Goal: Task Accomplishment & Management: Manage account settings

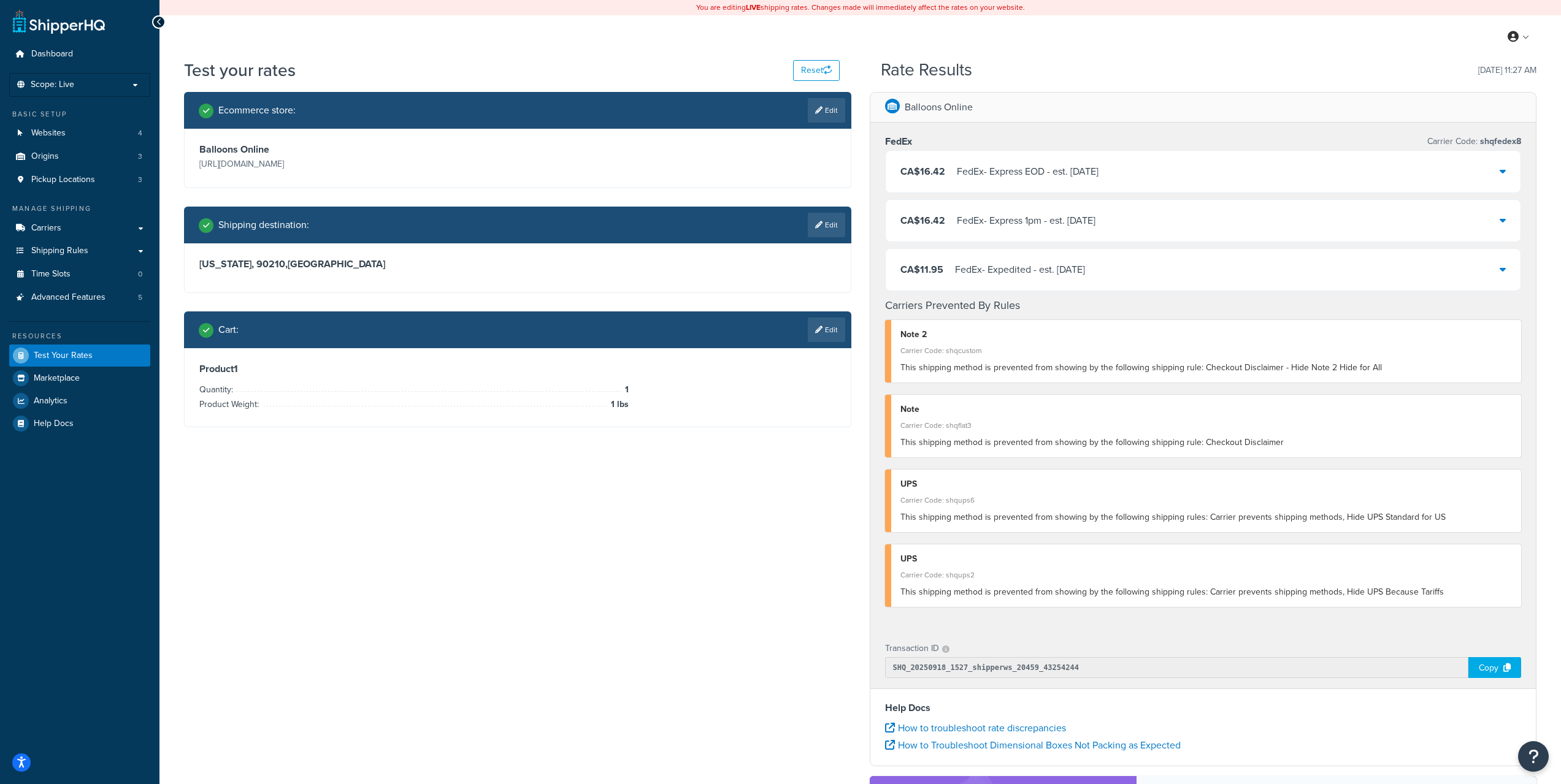
click at [517, 561] on div "Ecommerce store : Edit Balloons Online [URL][DOMAIN_NAME] Shipping destination …" at bounding box center [860, 542] width 1371 height 901
click at [75, 233] on link "Carriers" at bounding box center [79, 228] width 141 height 22
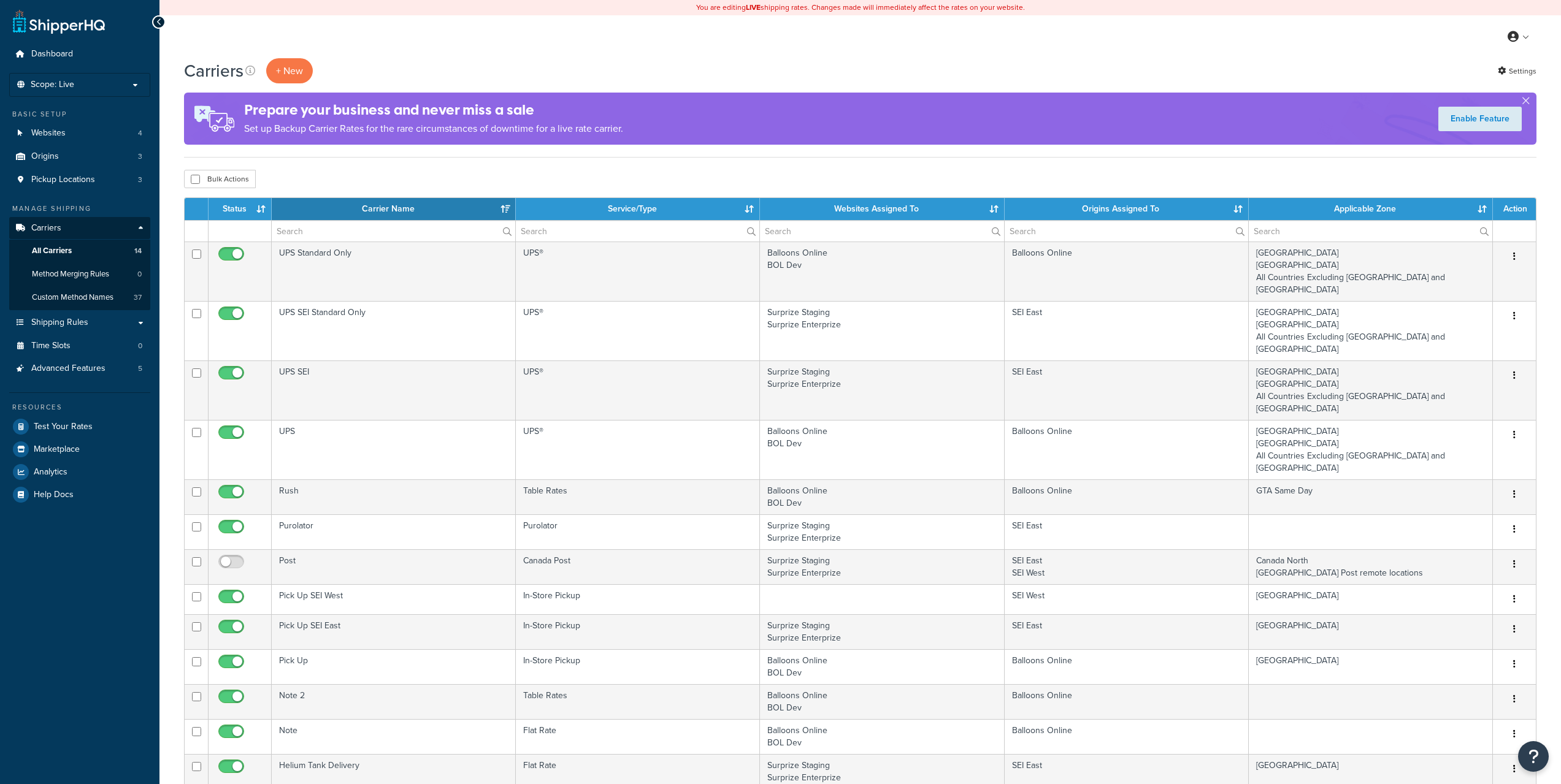
select select "15"
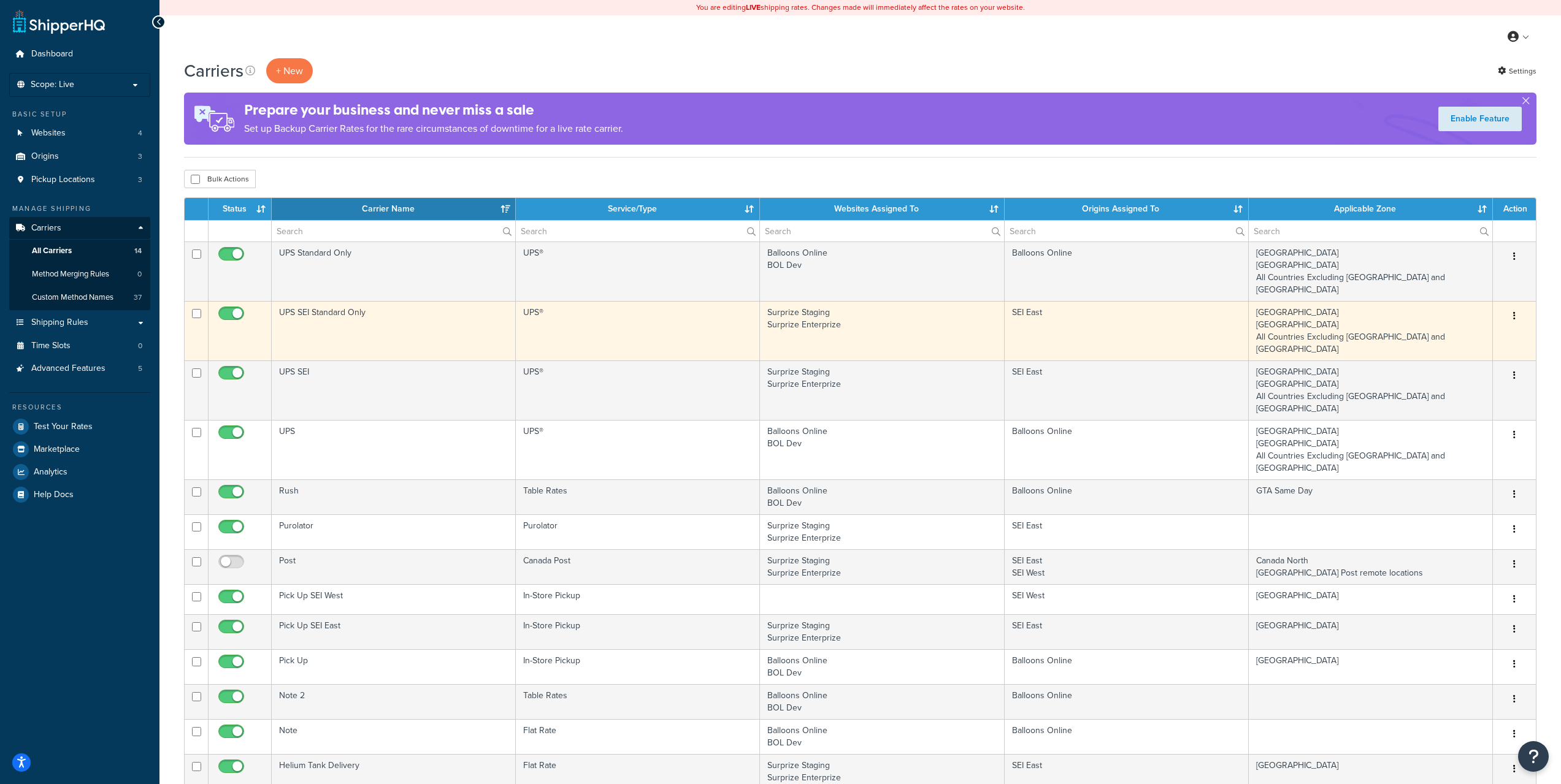
scroll to position [306, 0]
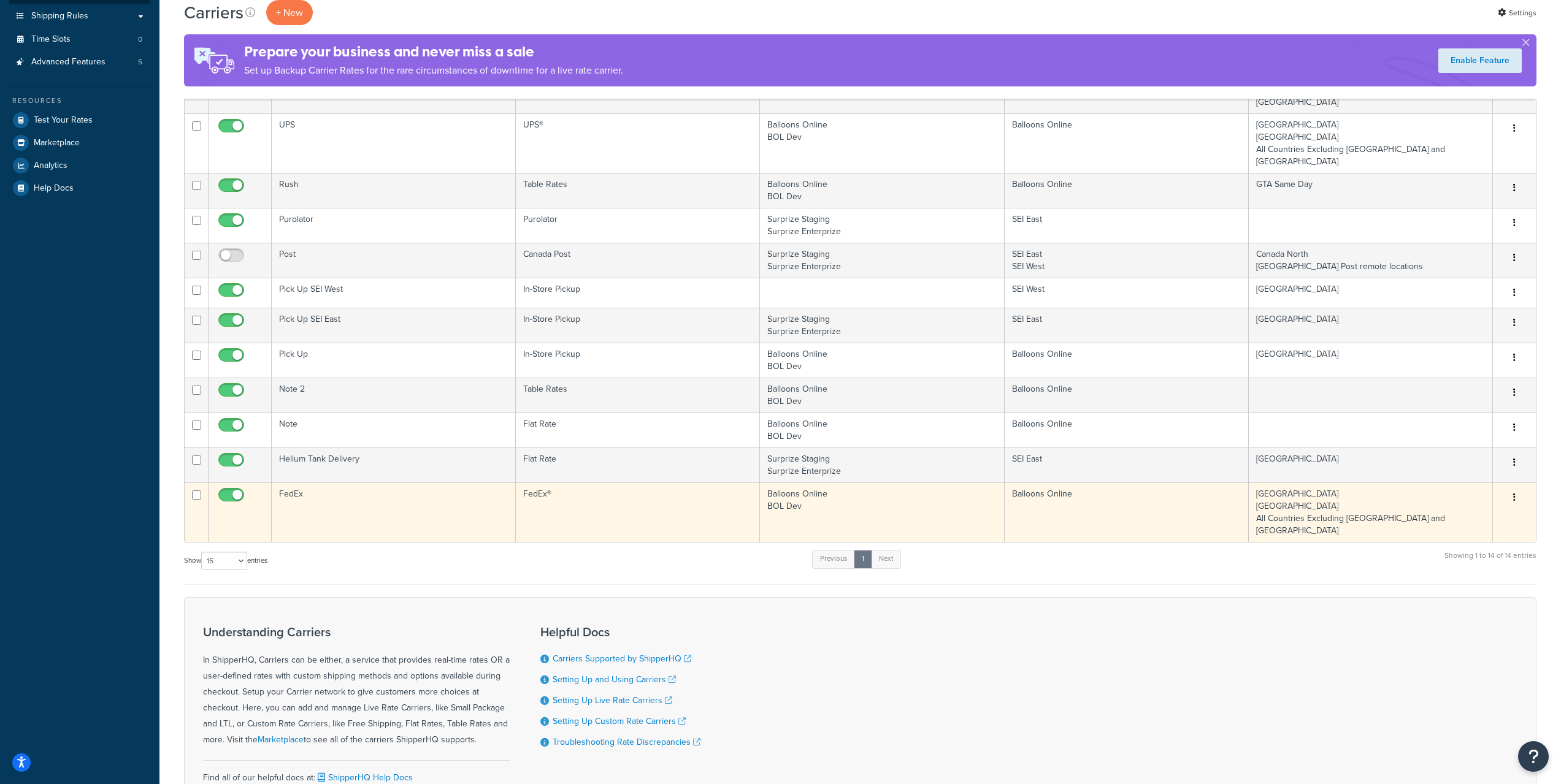
click at [1425, 483] on td "United States Canada All Countries Excluding US and Canada" at bounding box center [1371, 512] width 244 height 60
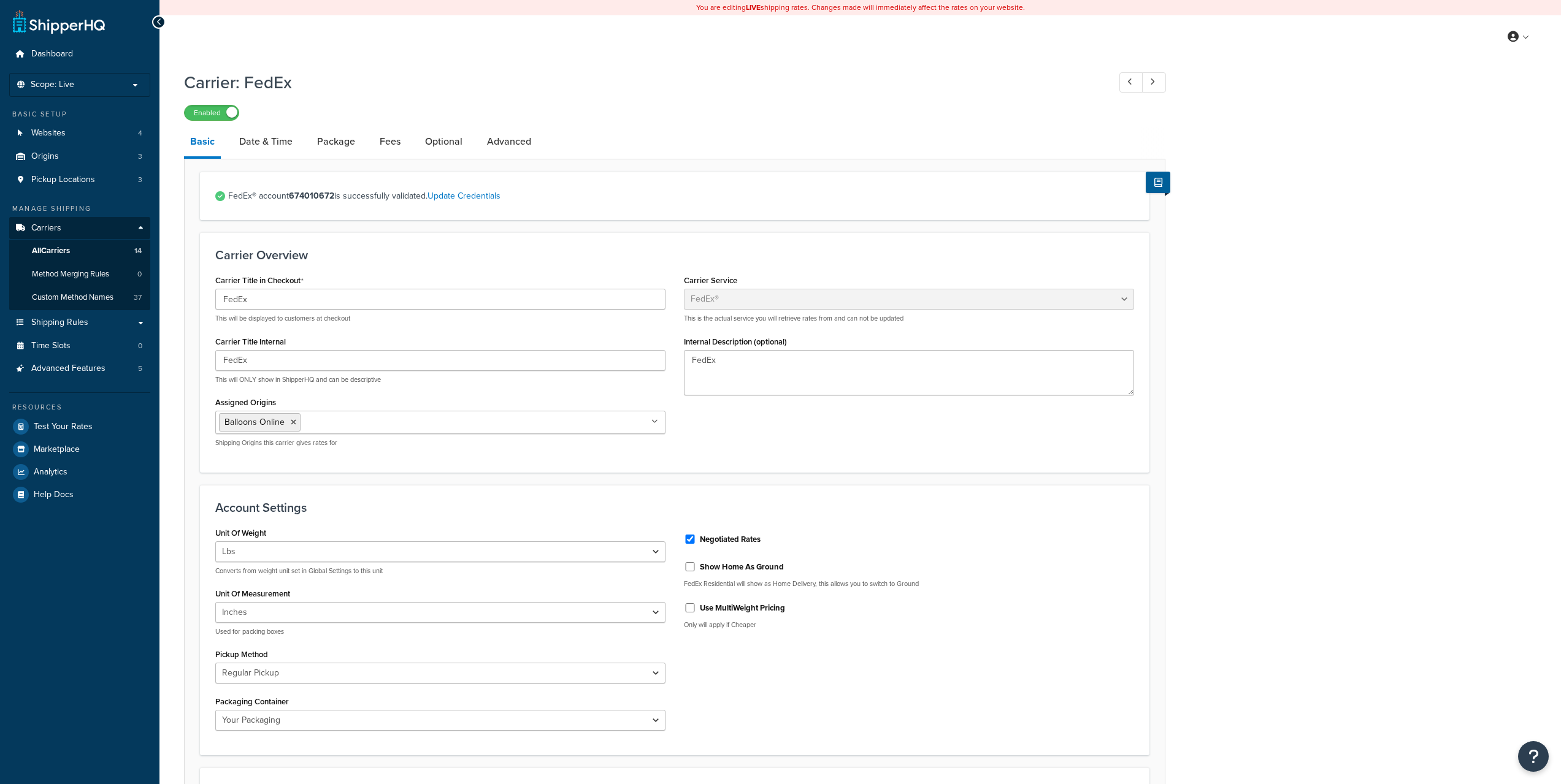
select select "fedEx"
select select "REGULAR_PICKUP"
select select "YOUR_PACKAGING"
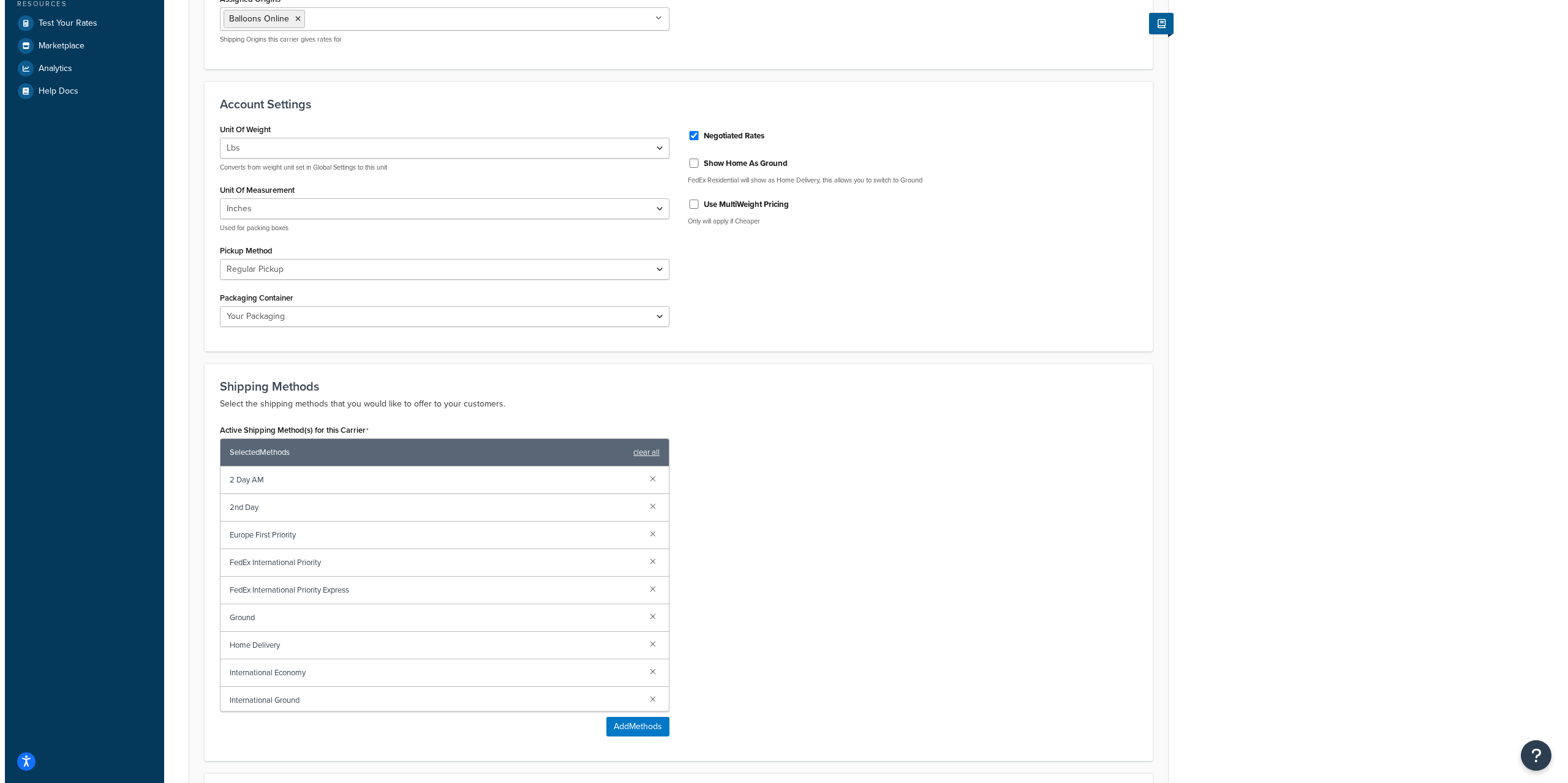
scroll to position [408, 0]
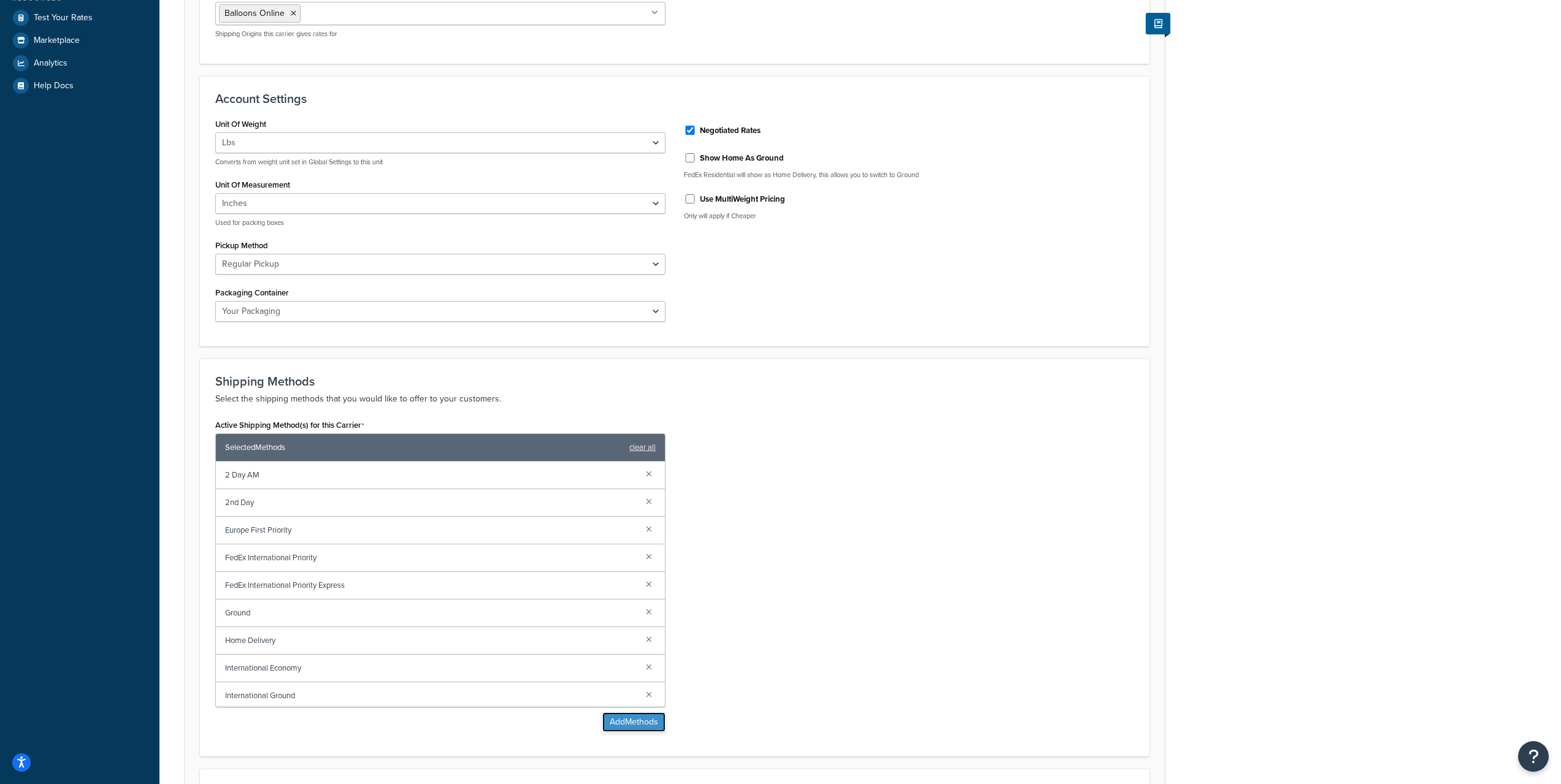
click at [632, 729] on button "Add Methods" at bounding box center [634, 722] width 63 height 20
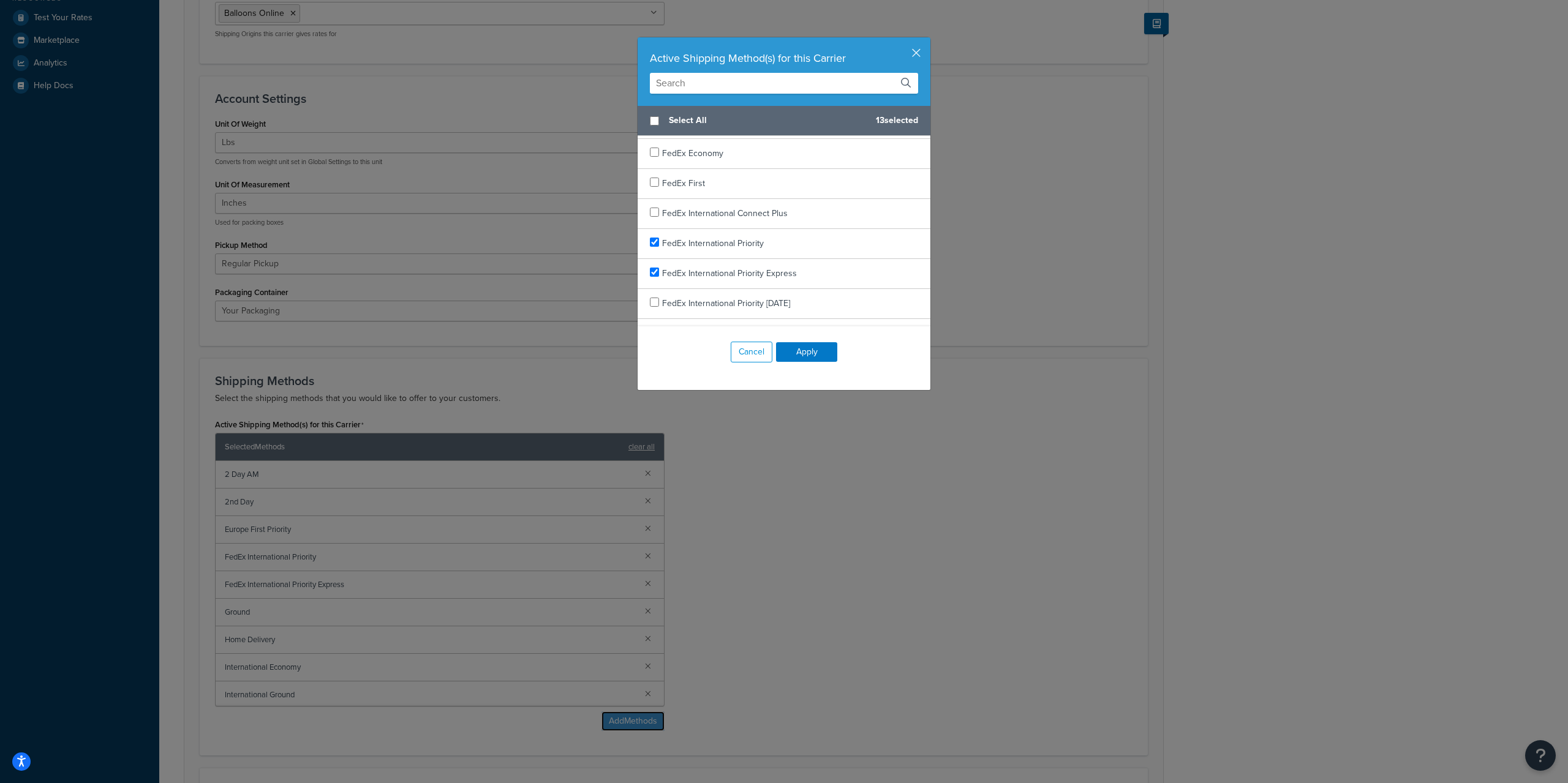
scroll to position [306, 0]
checkbox input "true"
click at [785, 204] on div "FedEx International Connect Plus" at bounding box center [783, 205] width 293 height 30
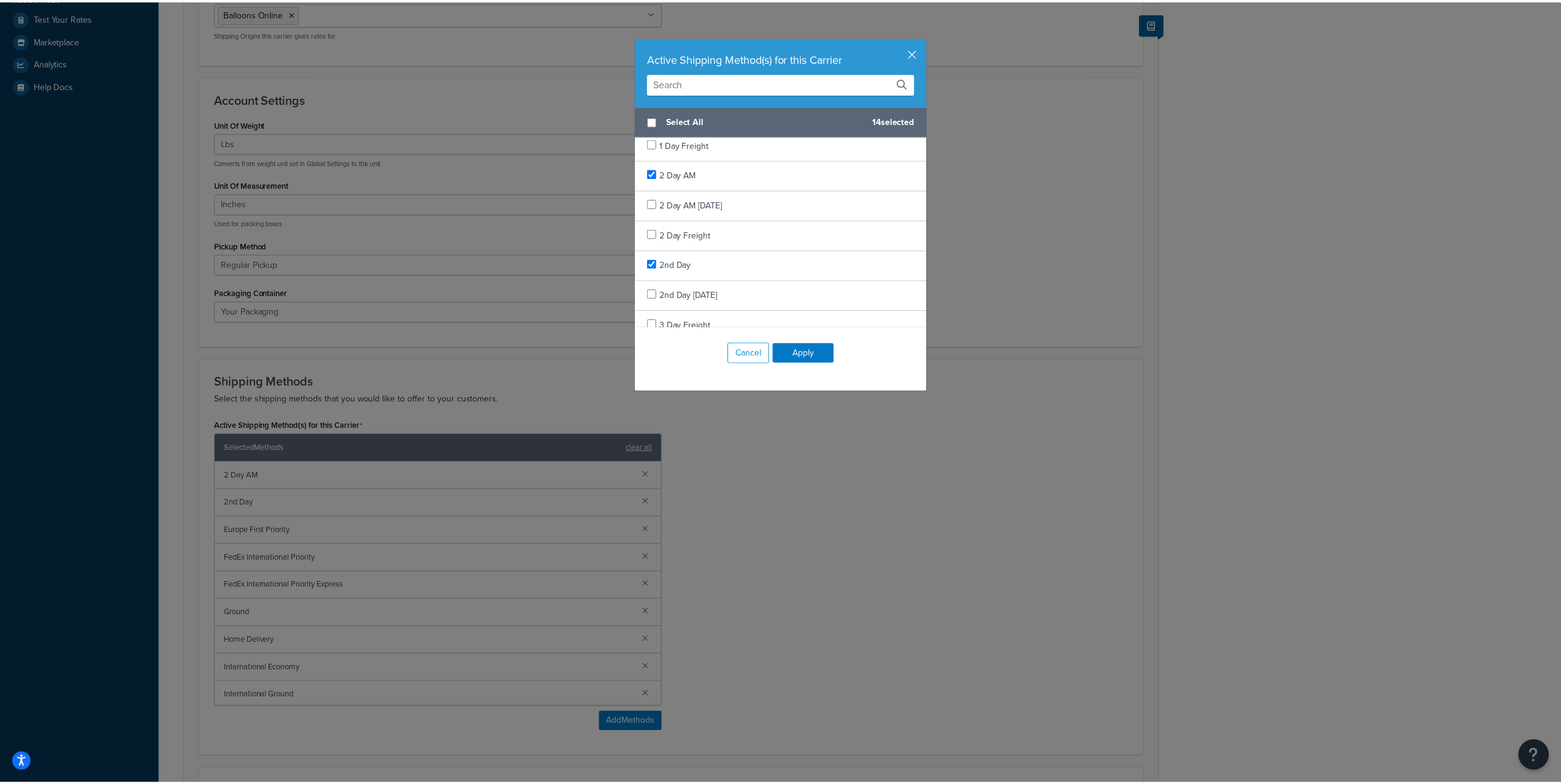
scroll to position [0, 0]
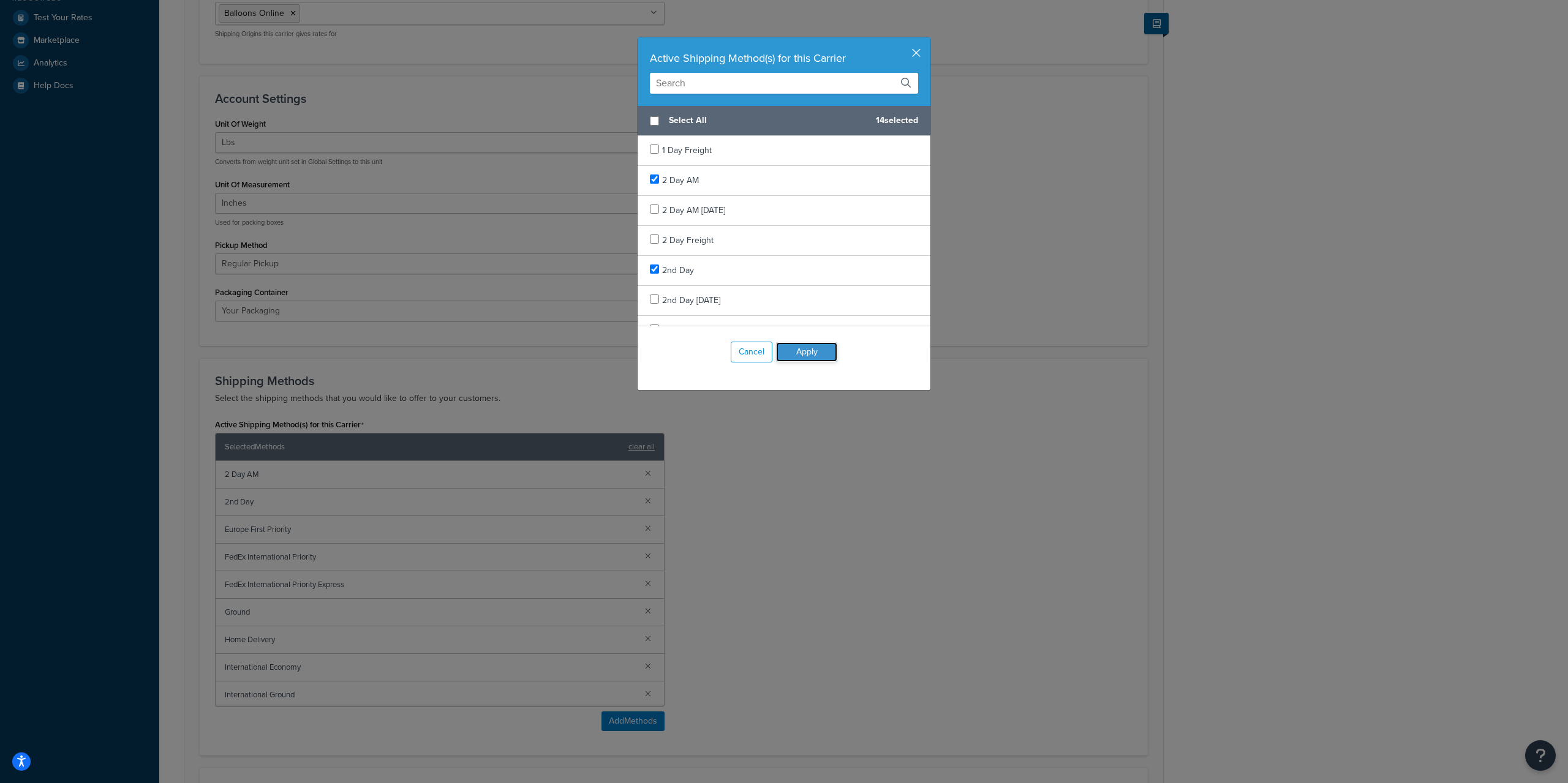
click at [803, 356] on button "Apply" at bounding box center [806, 352] width 61 height 20
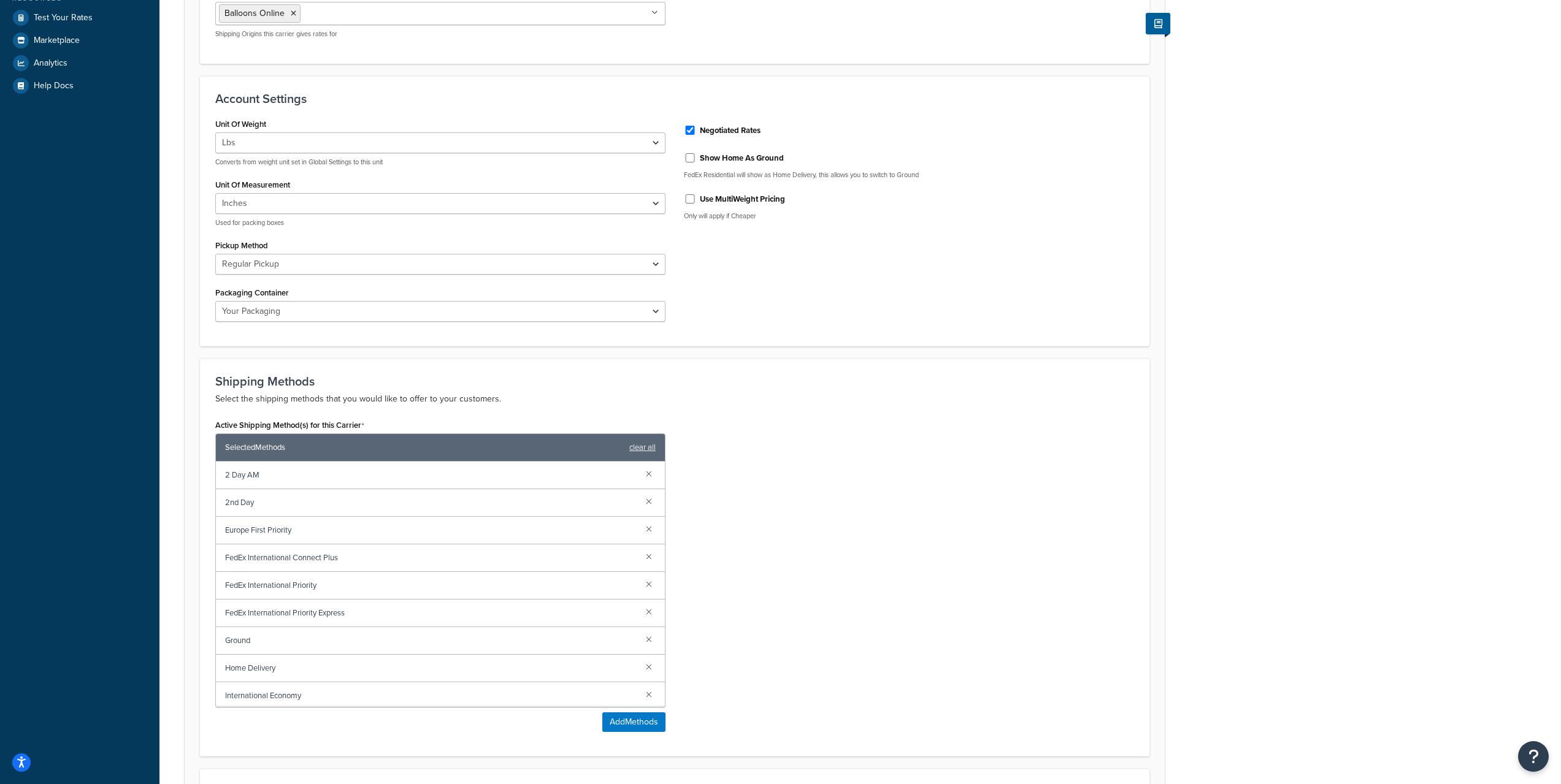
scroll to position [635, 0]
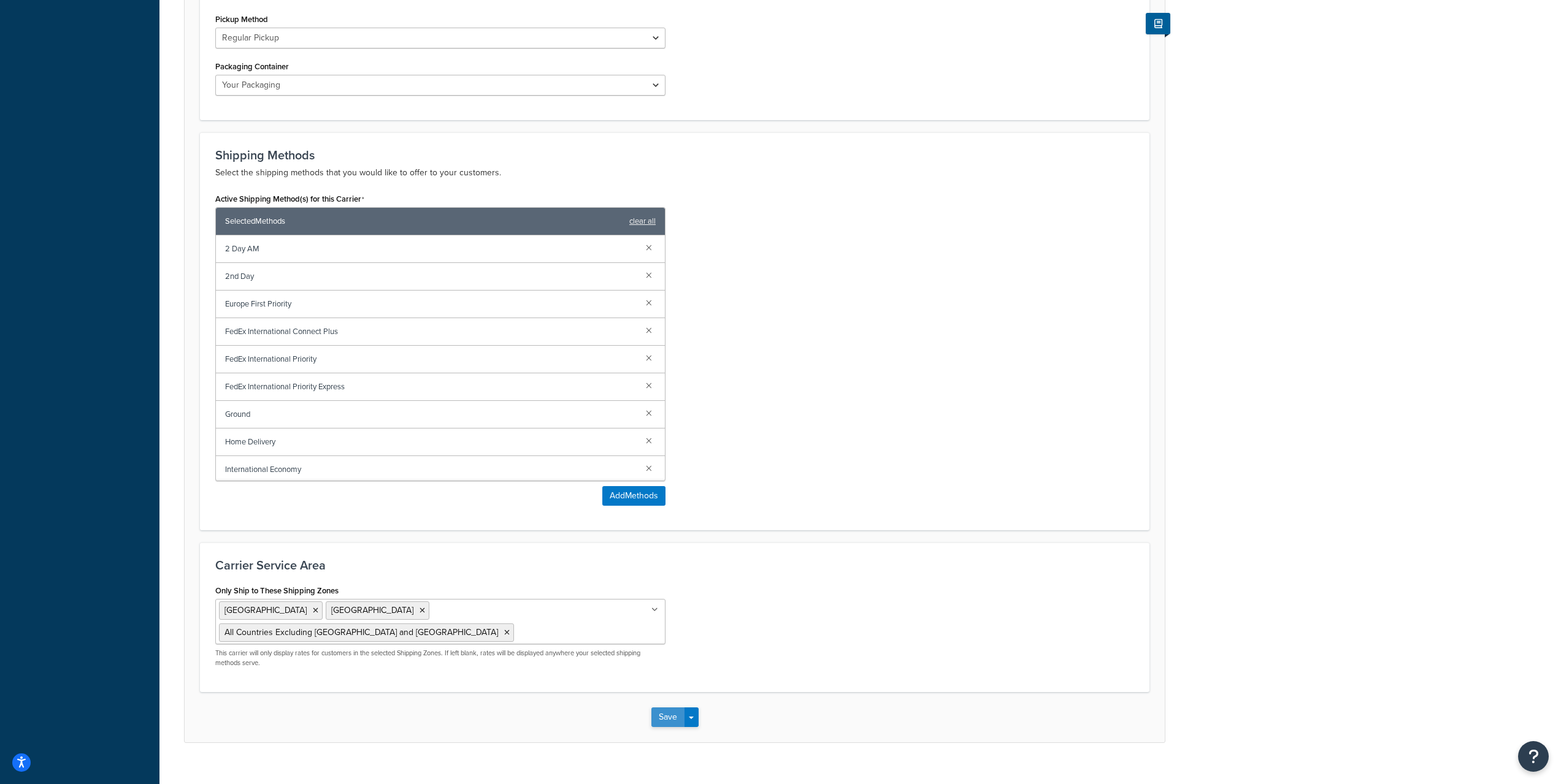
click at [662, 707] on button "Save" at bounding box center [668, 717] width 33 height 20
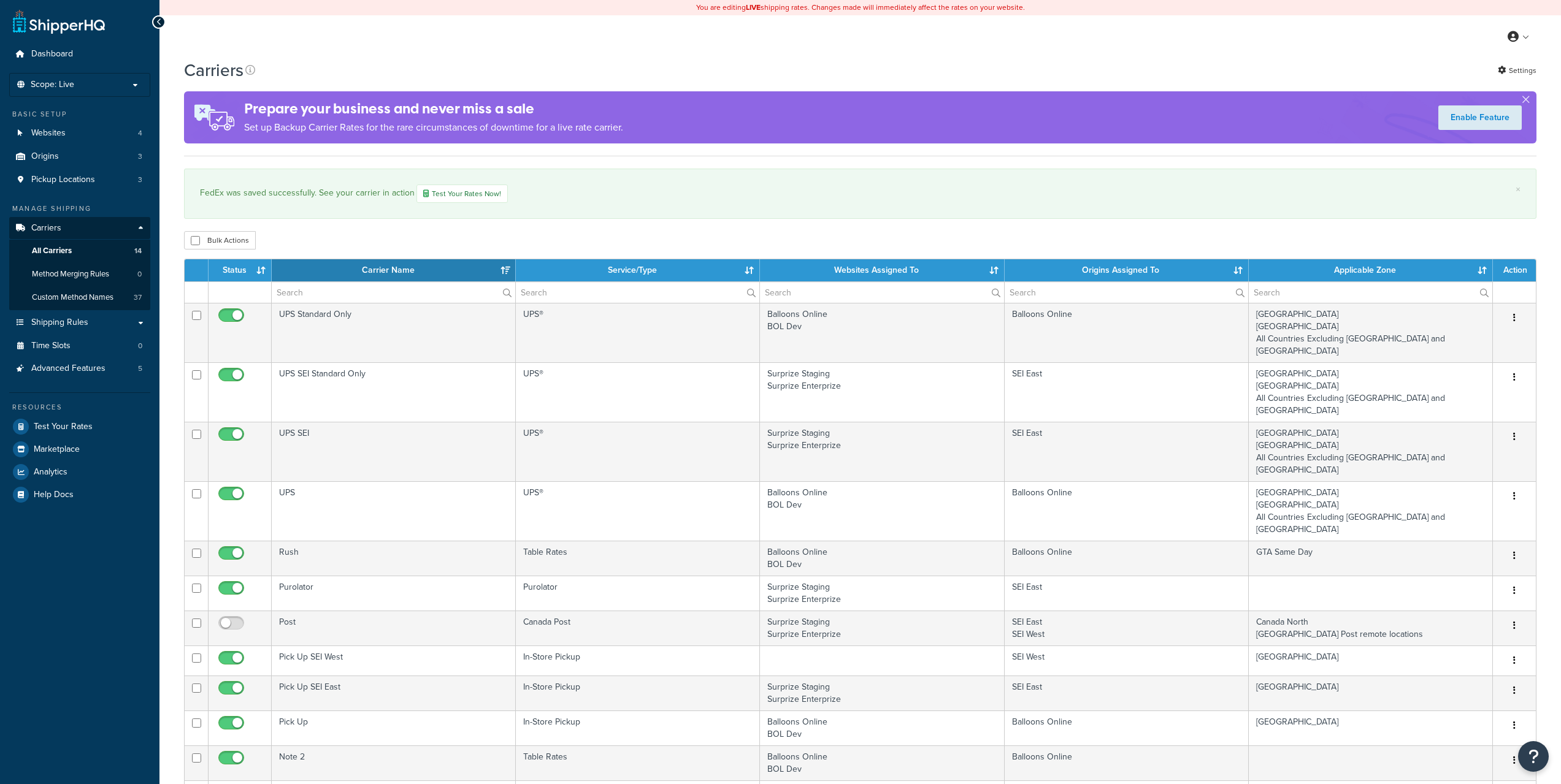
select select "15"
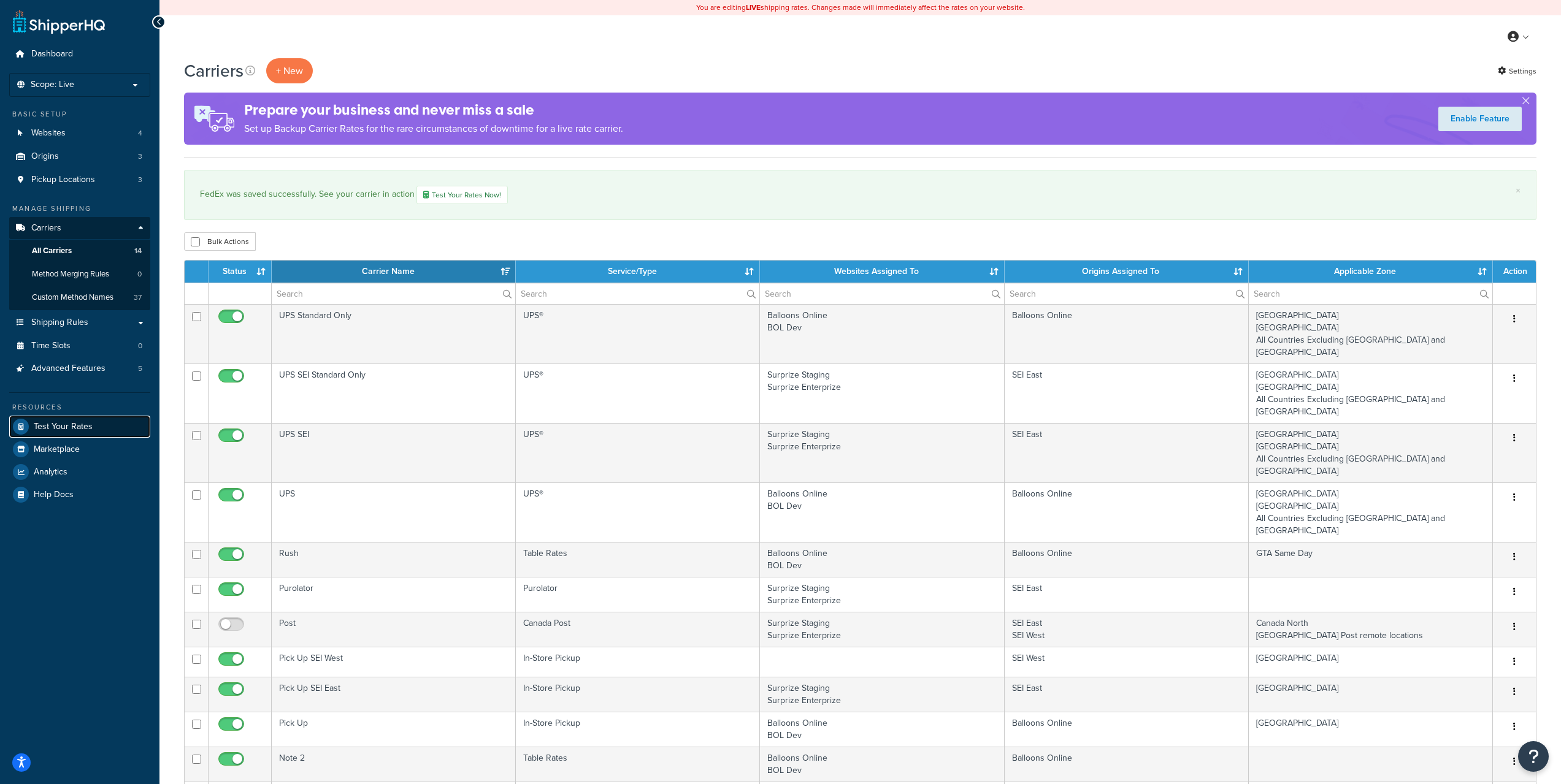
click at [81, 422] on span "Test Your Rates" at bounding box center [63, 426] width 59 height 11
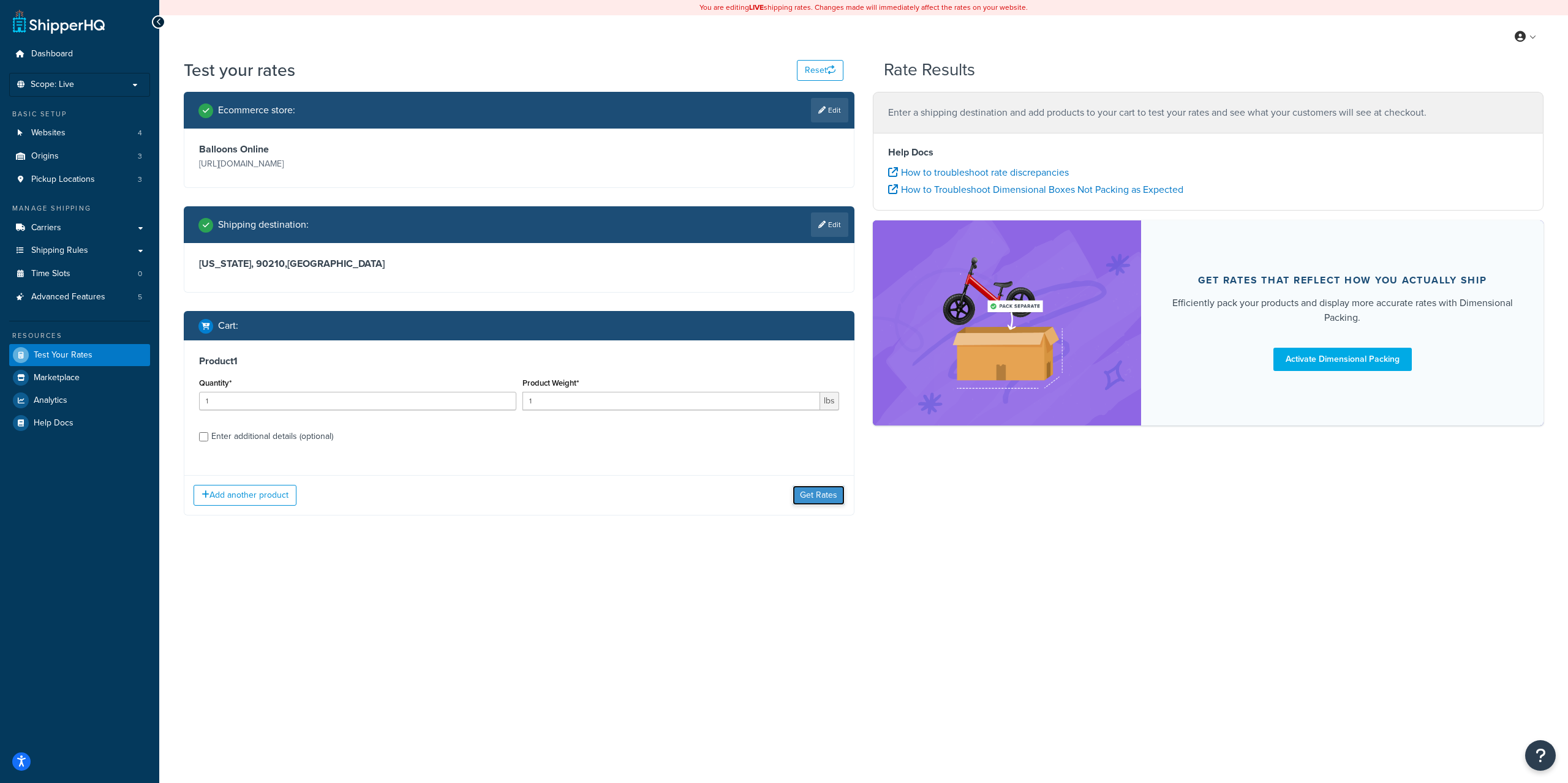
click at [804, 488] on button "Get Rates" at bounding box center [818, 495] width 52 height 20
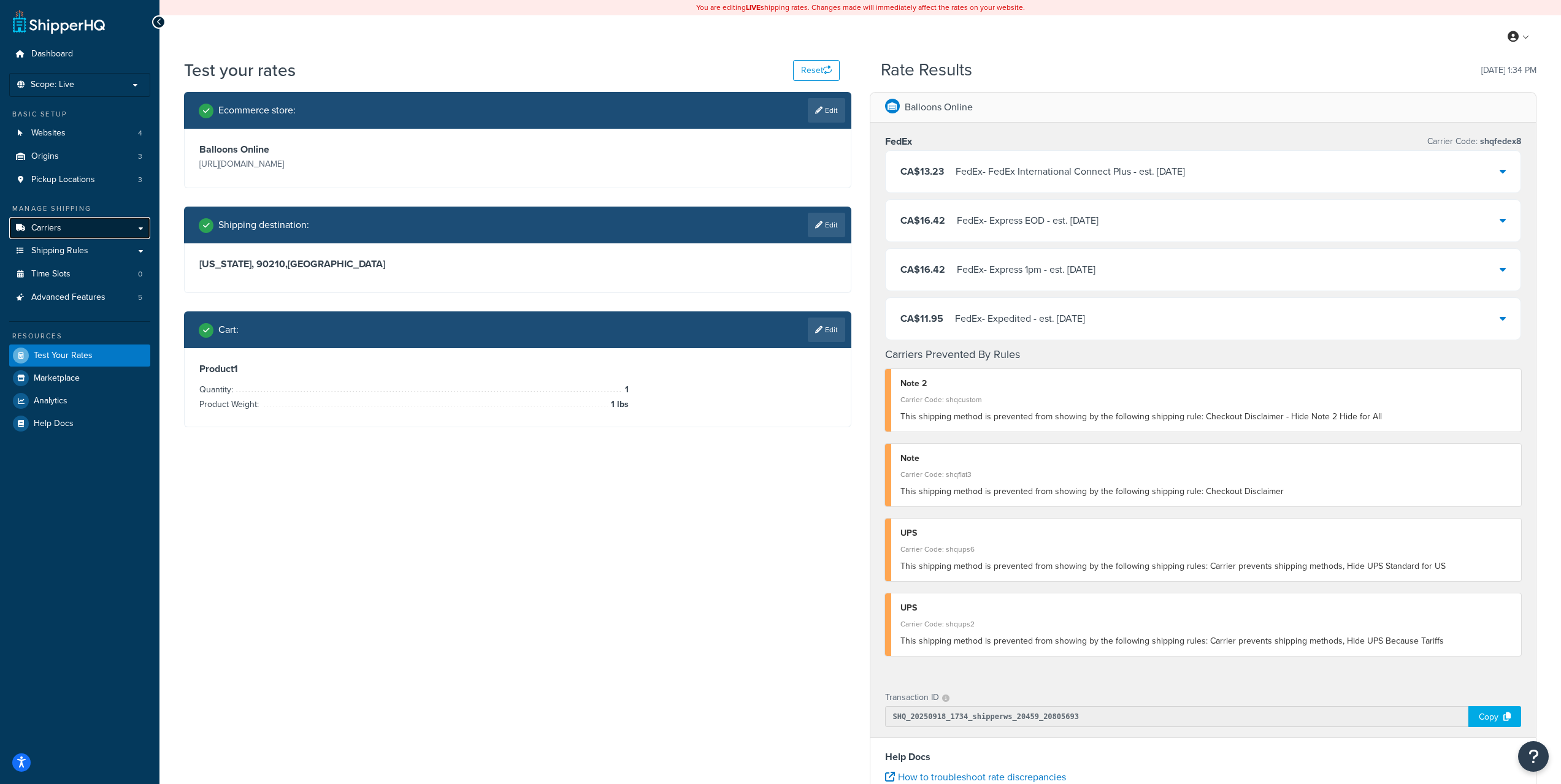
click at [55, 224] on span "Carriers" at bounding box center [46, 228] width 30 height 11
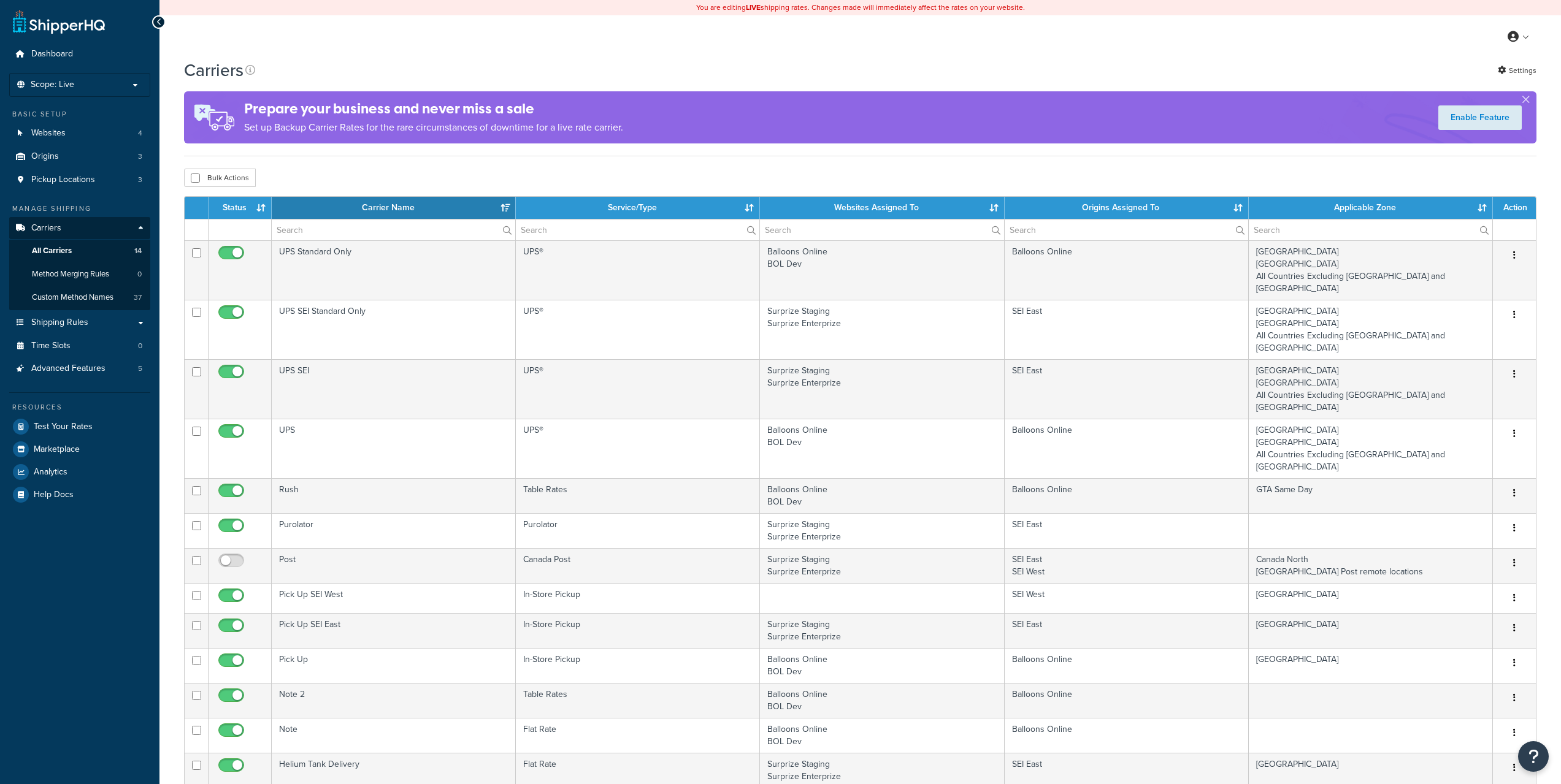
select select "15"
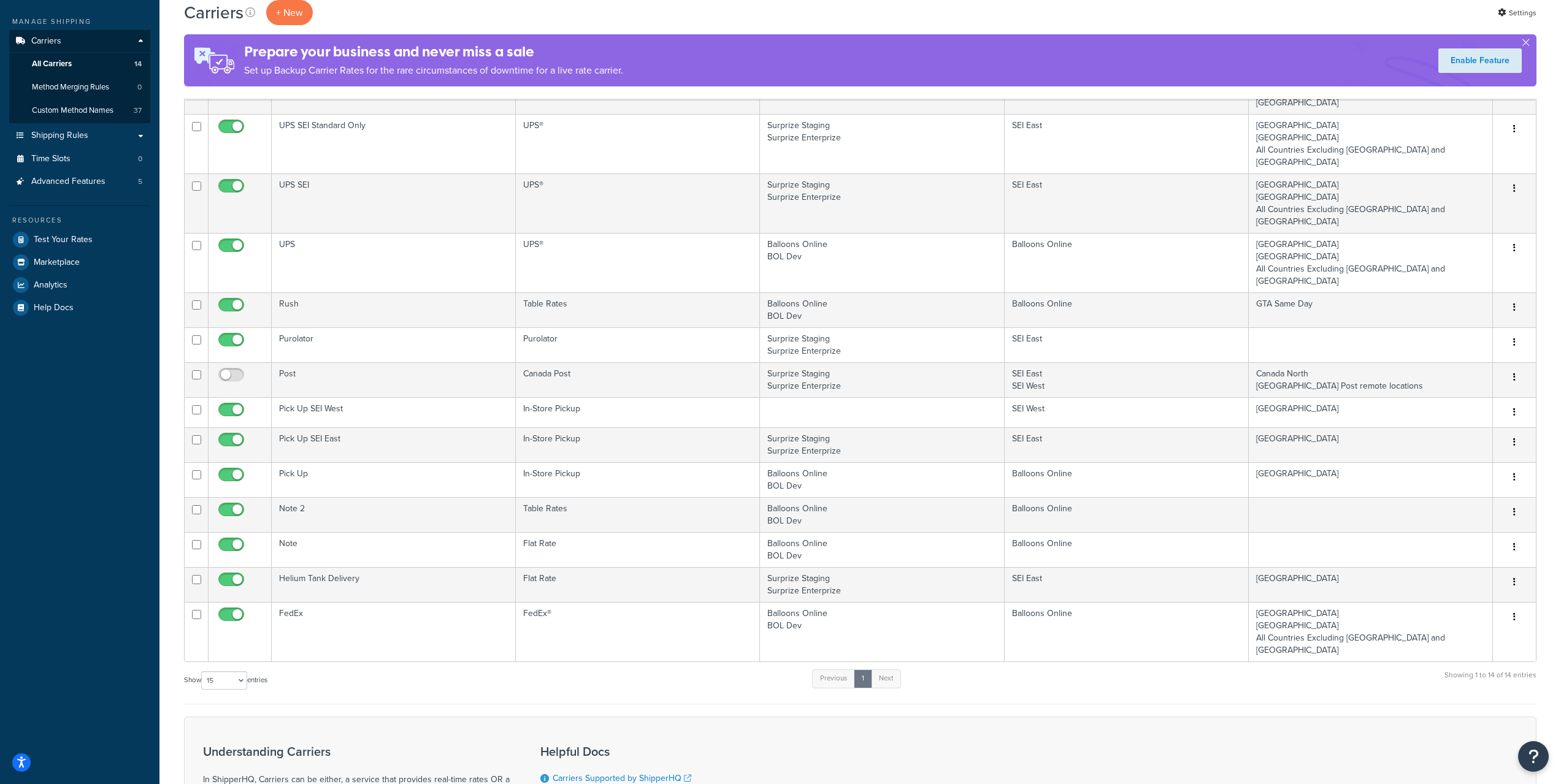
scroll to position [359, 0]
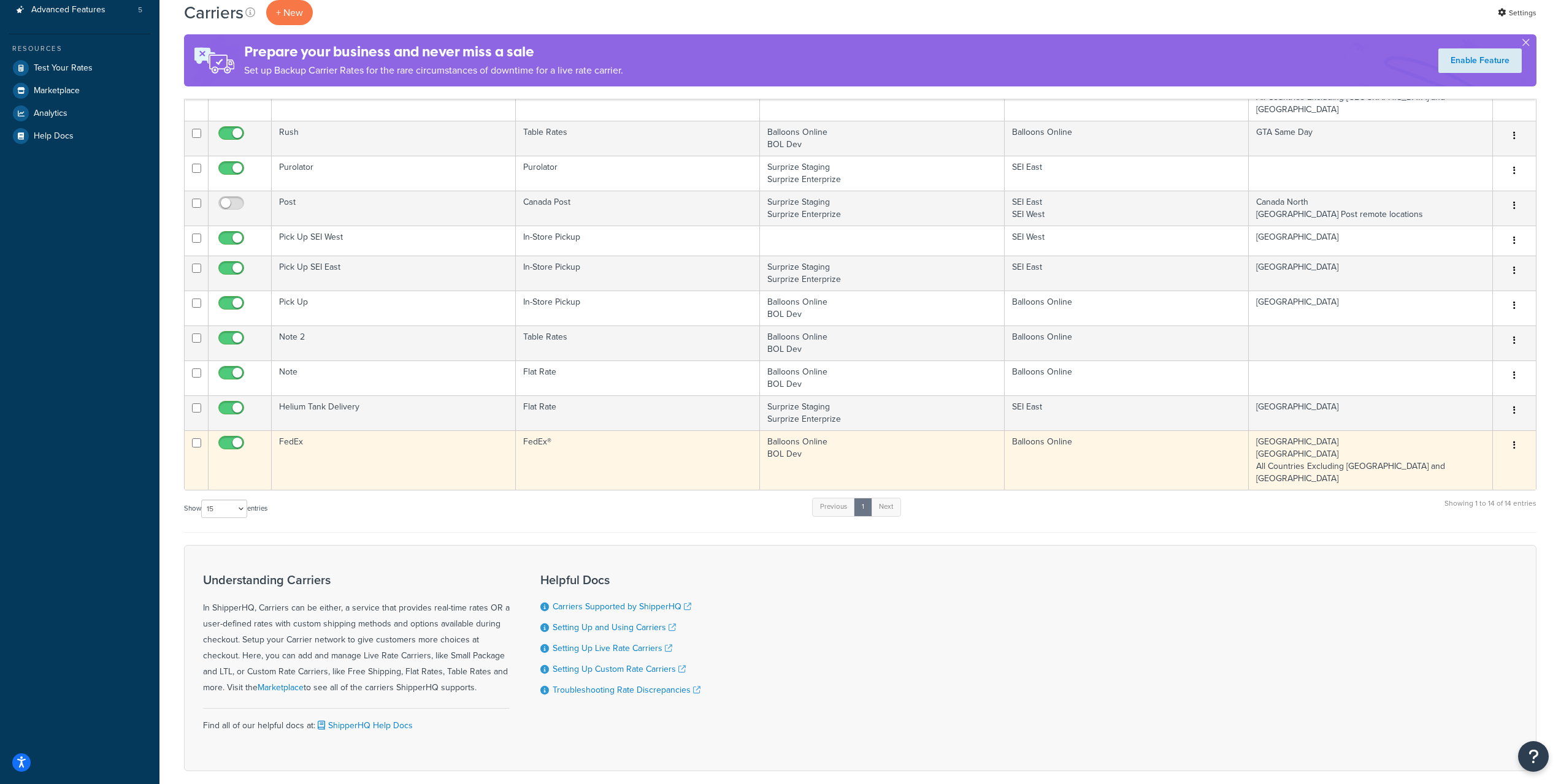
click at [366, 431] on td "FedEx" at bounding box center [394, 460] width 244 height 60
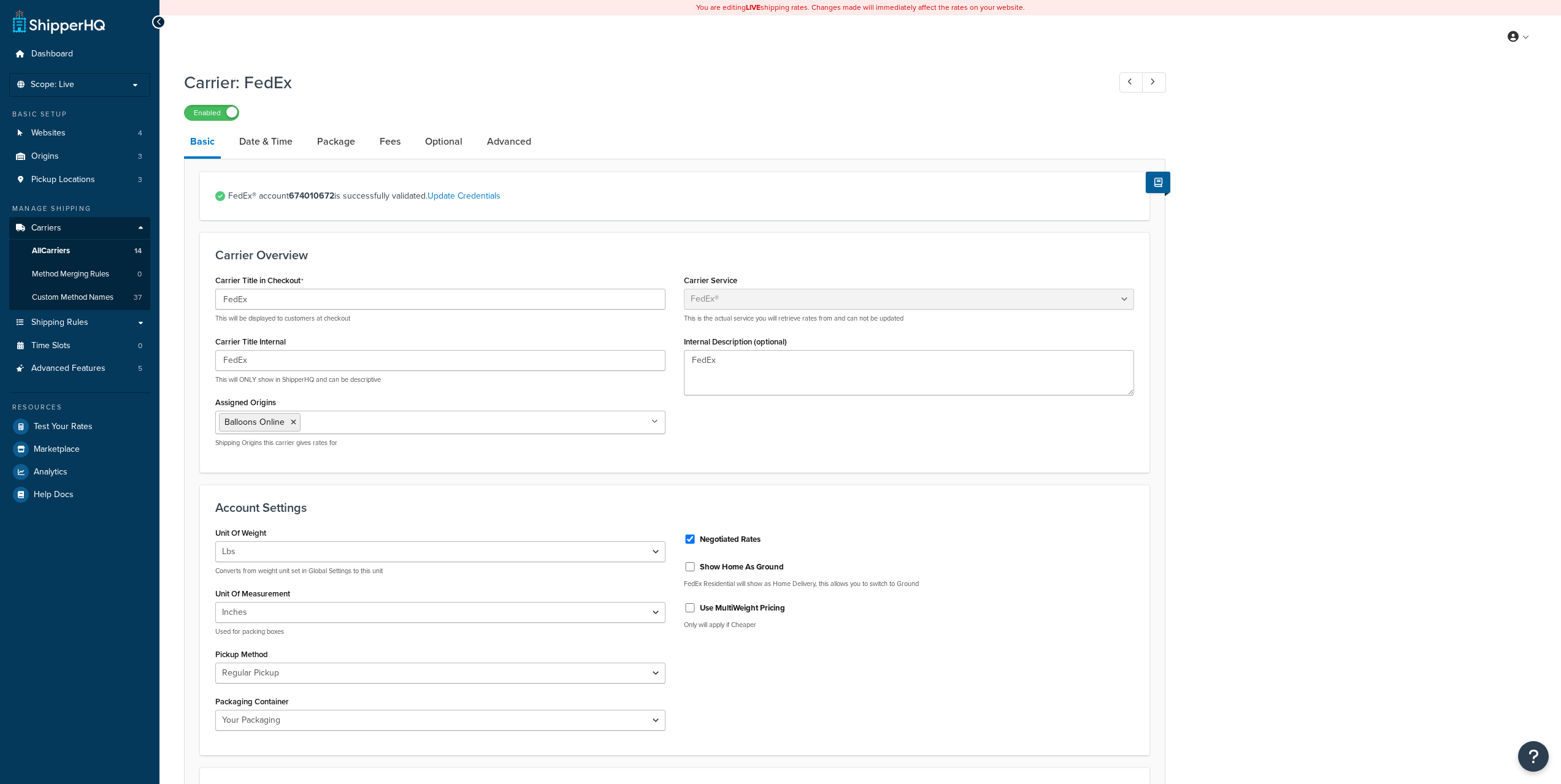
select select "fedEx"
select select "REGULAR_PICKUP"
select select "YOUR_PACKAGING"
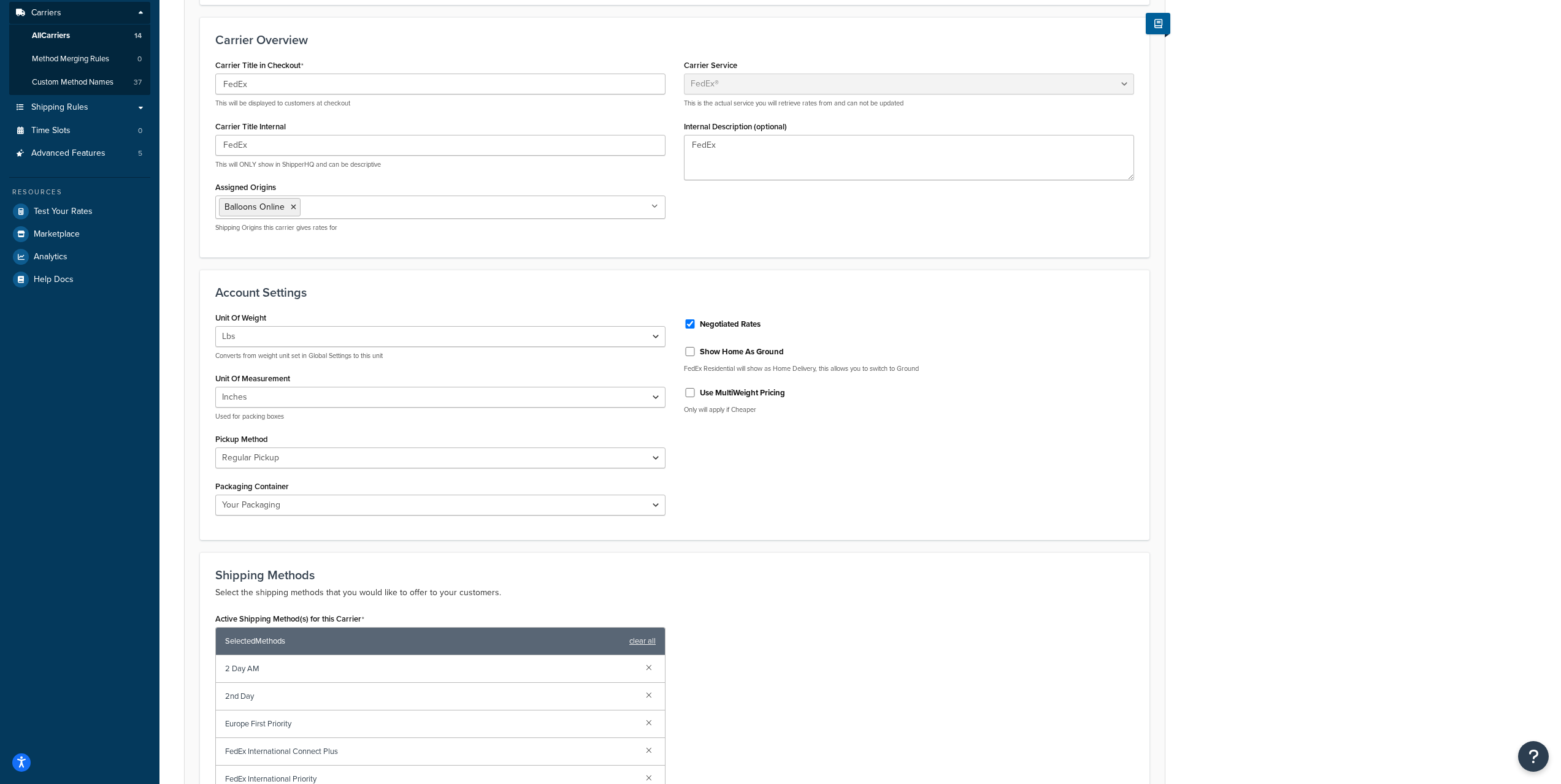
scroll to position [511, 0]
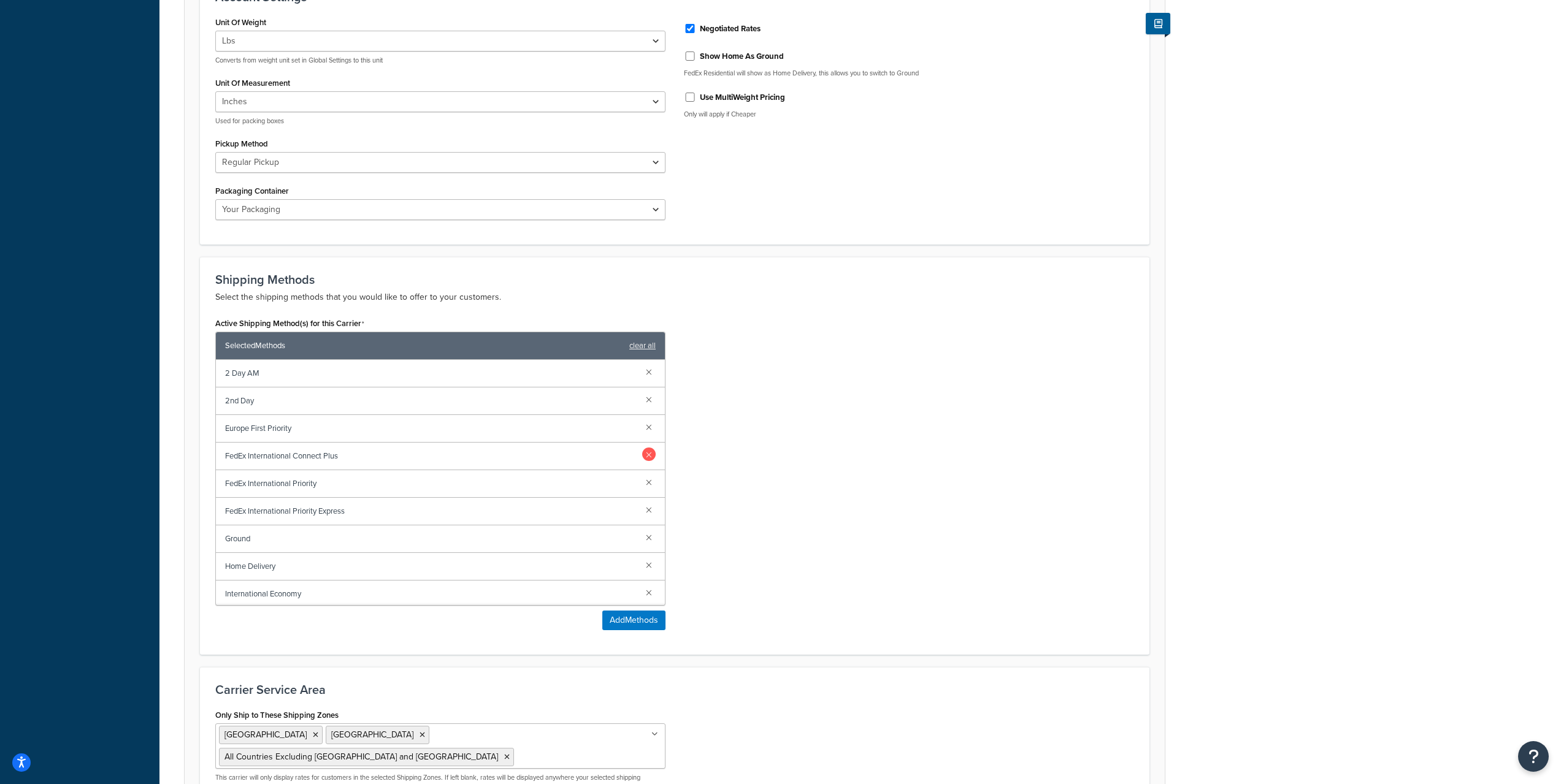
click at [642, 457] on link at bounding box center [649, 454] width 13 height 13
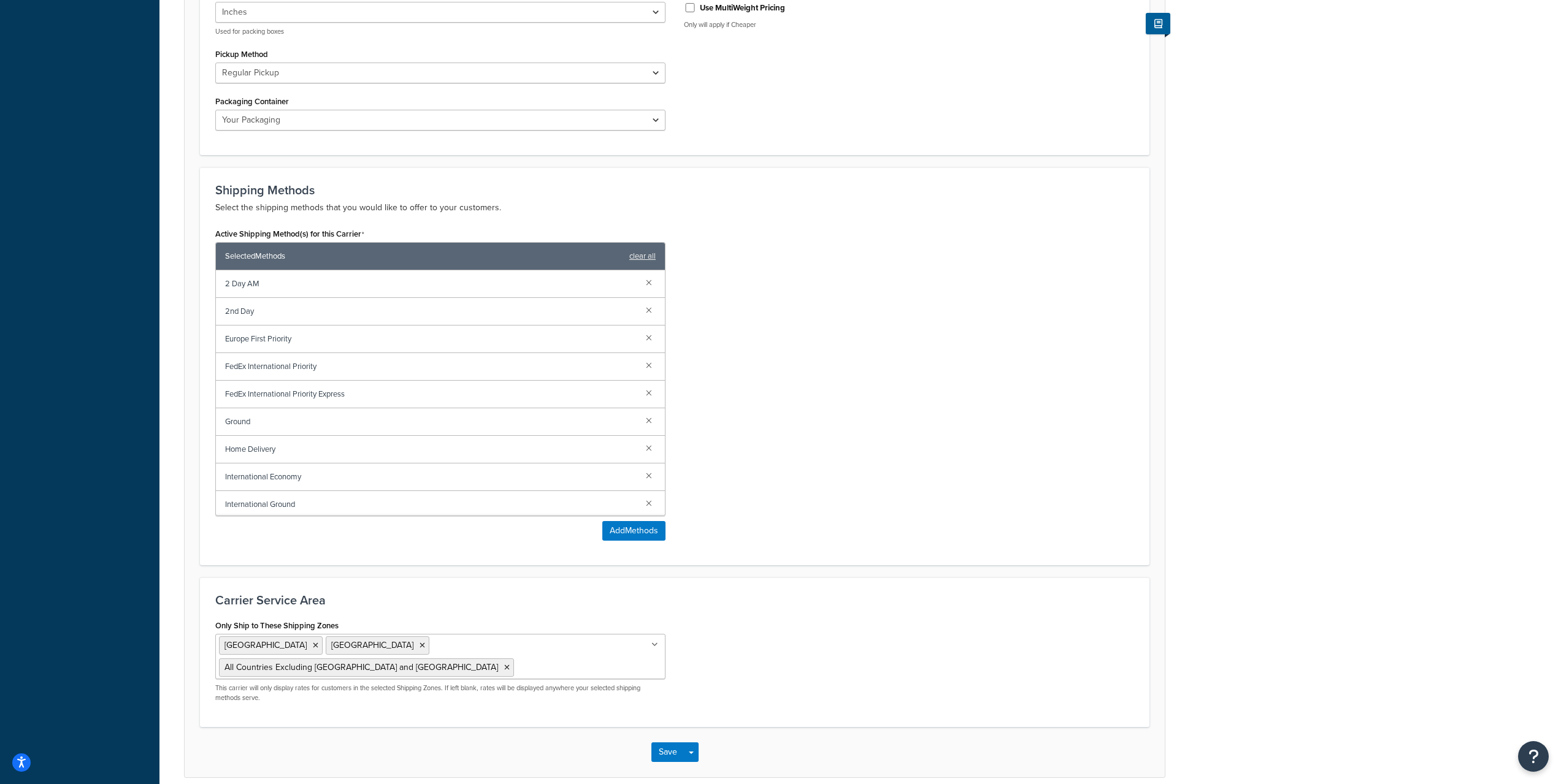
scroll to position [635, 0]
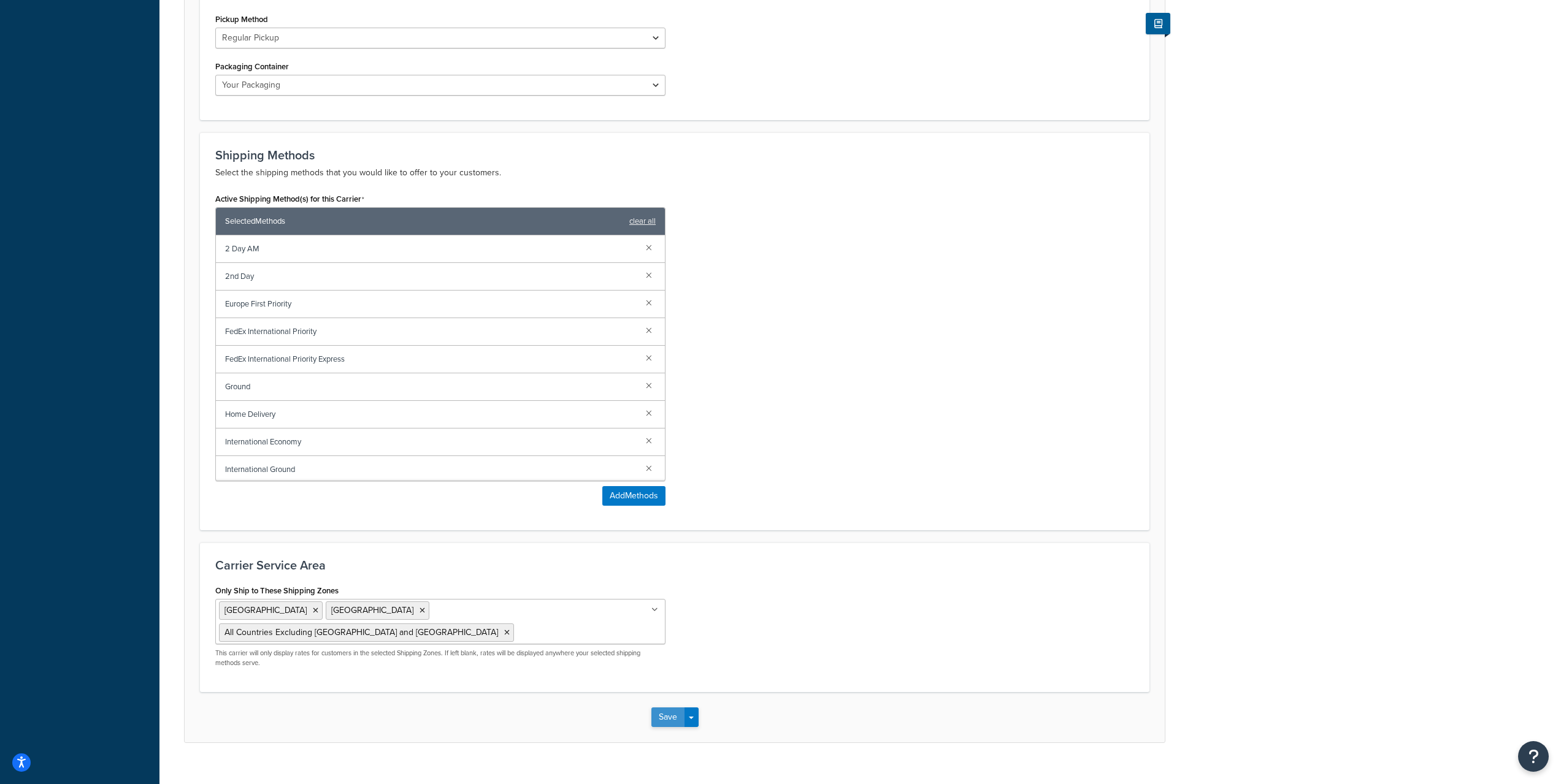
click at [666, 707] on button "Save" at bounding box center [668, 717] width 33 height 20
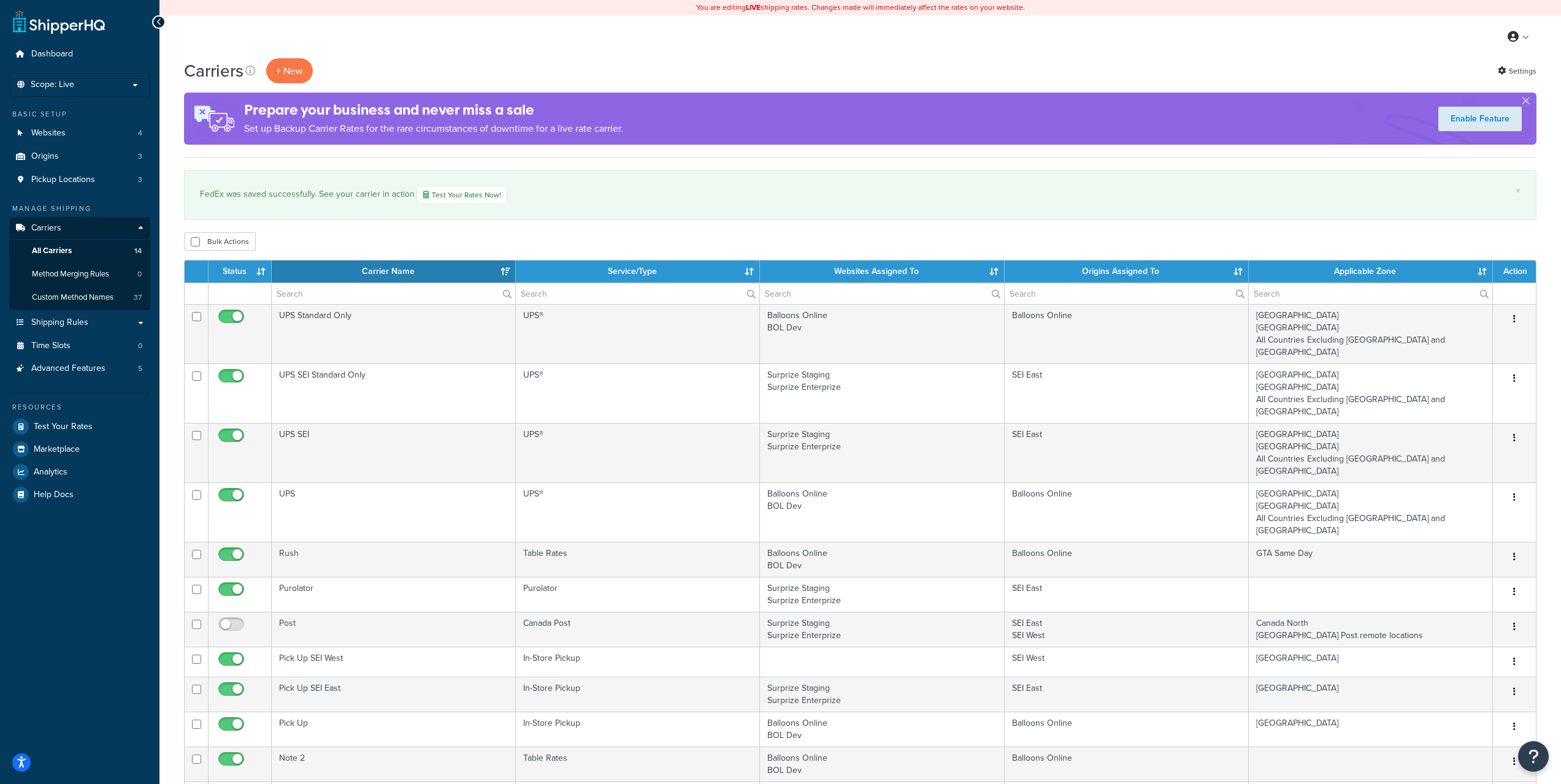
select select "15"
